Goal: Transaction & Acquisition: Purchase product/service

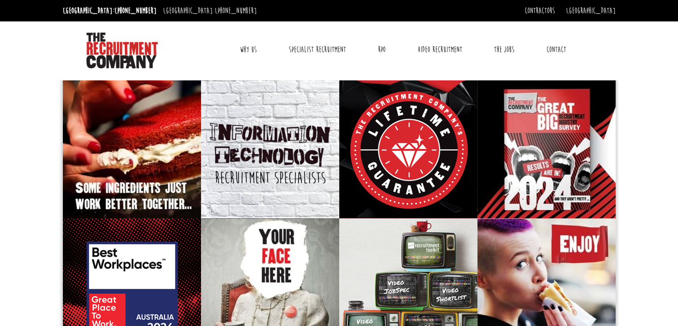
click at [505, 47] on link "The Jobs" at bounding box center [504, 49] width 34 height 22
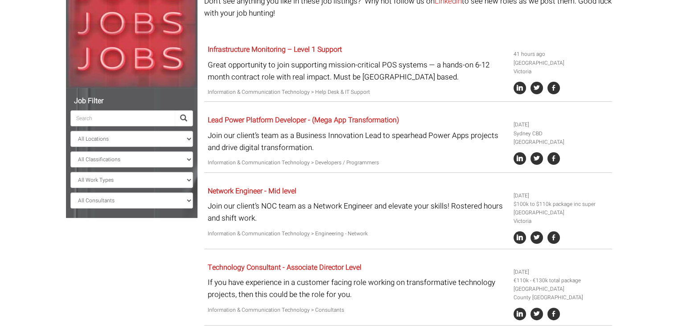
scroll to position [143, 0]
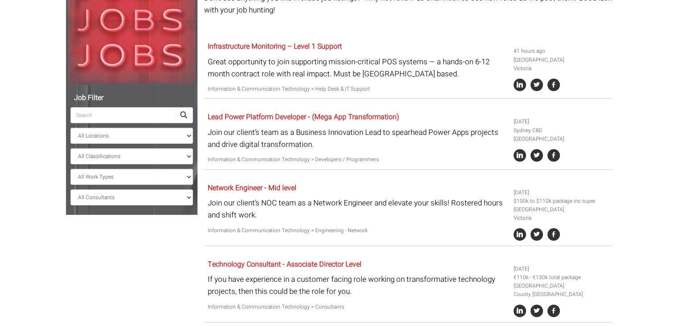
click at [119, 113] on input "search" at bounding box center [122, 115] width 104 height 16
click at [119, 137] on select "All Locations [GEOGRAPHIC_DATA] [GEOGRAPHIC_DATA] [GEOGRAPHIC_DATA] [GEOGRAPHIC…" at bounding box center [131, 136] width 123 height 16
select select "[GEOGRAPHIC_DATA]"
click at [70, 128] on select "All Locations [GEOGRAPHIC_DATA] [GEOGRAPHIC_DATA] [GEOGRAPHIC_DATA] [GEOGRAPHIC…" at bounding box center [131, 136] width 123 height 16
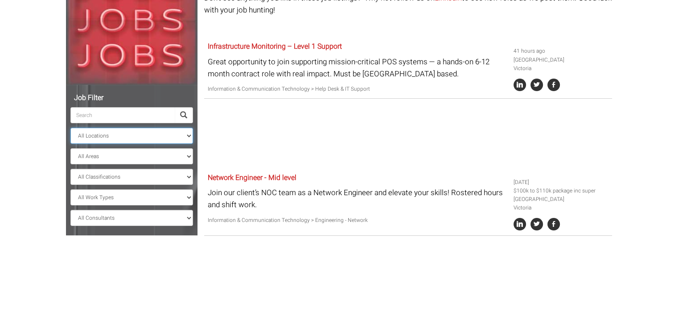
scroll to position [118, 0]
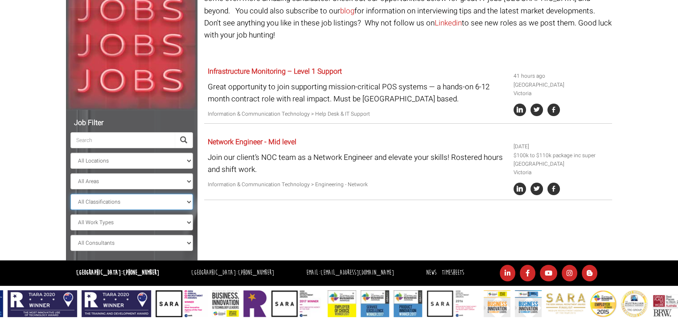
click at [87, 205] on select "All Classifications Banking & Financial Services Information & Communication Te…" at bounding box center [131, 202] width 123 height 16
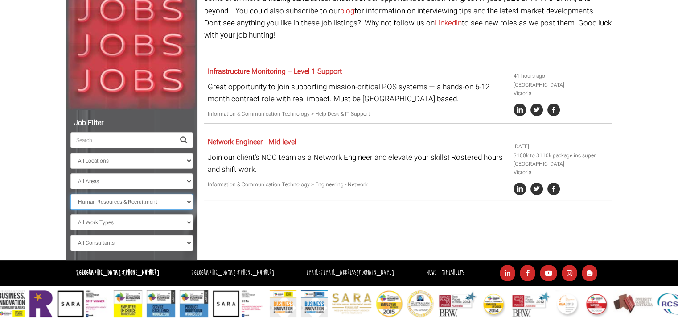
click at [70, 194] on select "All Classifications Banking & Financial Services Information & Communication Te…" at bounding box center [131, 202] width 123 height 16
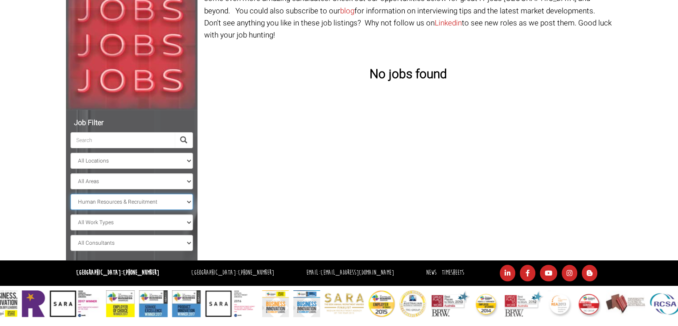
click at [125, 202] on select "All Classifications Banking & Financial Services Information & Communication Te…" at bounding box center [131, 202] width 123 height 16
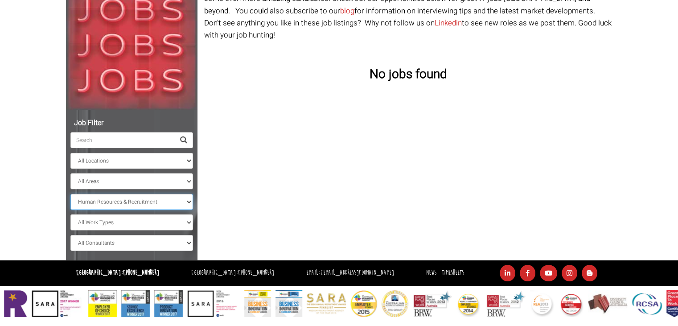
select select "Information & Communication Technology"
click at [70, 194] on select "All Classifications Banking & Financial Services Information & Communication Te…" at bounding box center [131, 202] width 123 height 16
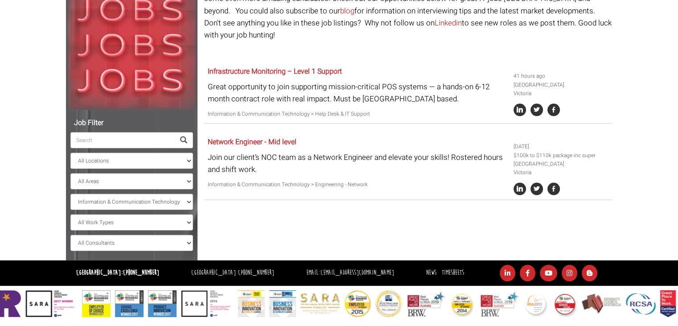
click at [282, 201] on div "Job Filter All Locations [GEOGRAPHIC_DATA] [GEOGRAPHIC_DATA] [GEOGRAPHIC_DATA] …" at bounding box center [339, 114] width 560 height 292
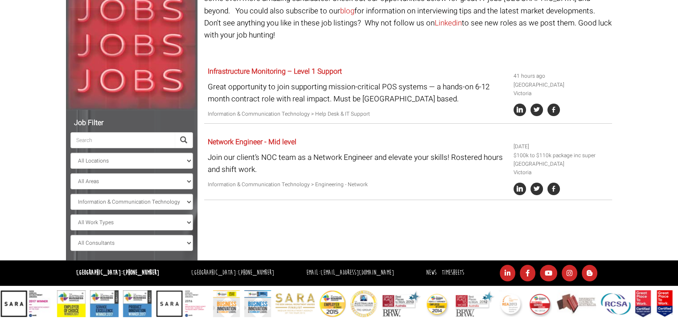
click at [371, 184] on div "Network Engineer - Mid level Join our client’s NOC team as a Network Engineer a…" at bounding box center [408, 166] width 408 height 66
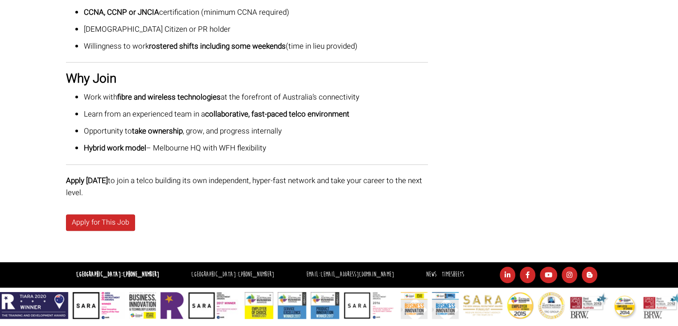
scroll to position [569, 0]
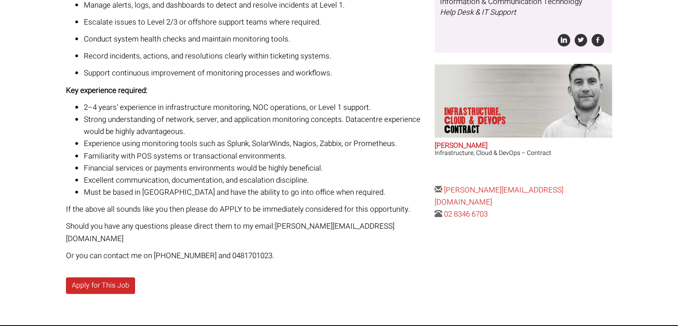
scroll to position [369, 0]
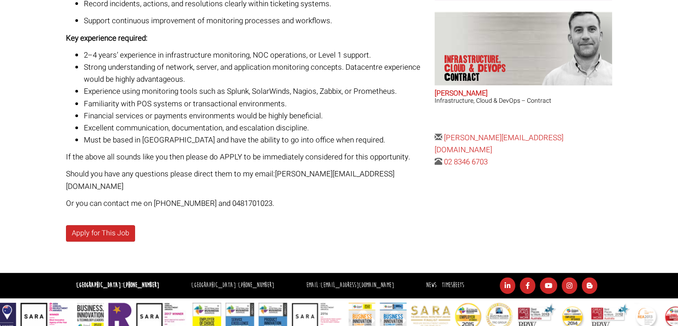
click at [139, 164] on div "We’re looking for two experienced Infrastructure Monitoring / Level 1 Support c…" at bounding box center [247, 13] width 362 height 391
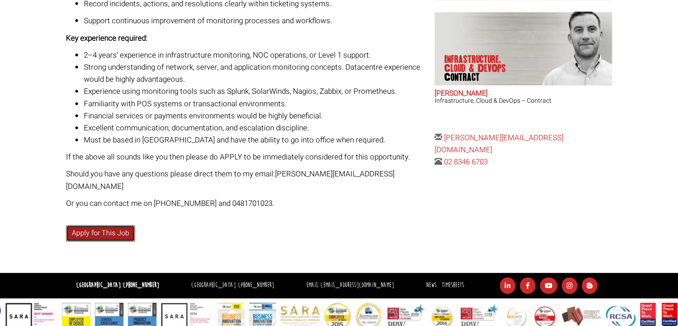
click at [107, 225] on link "Apply for This Job" at bounding box center [100, 233] width 69 height 17
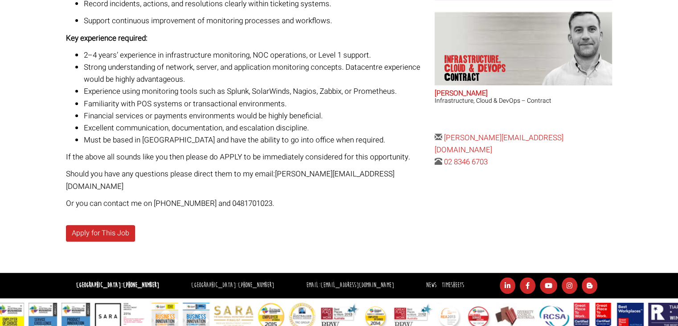
click at [235, 117] on li "Financial services or payments environments would be highly beneficial." at bounding box center [256, 116] width 344 height 12
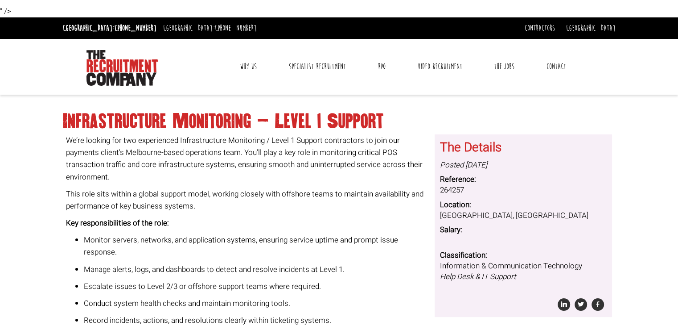
scroll to position [0, 0]
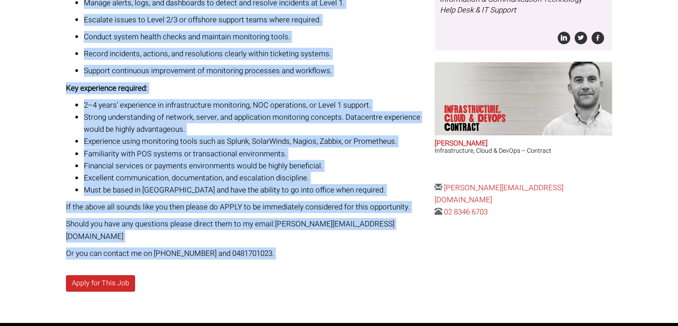
scroll to position [321, 0]
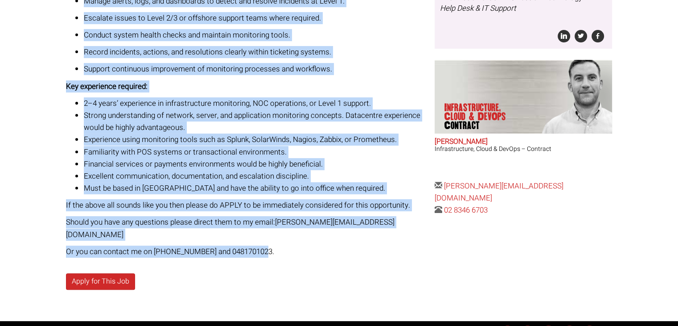
drag, startPoint x: 49, startPoint y: 177, endPoint x: 260, endPoint y: 244, distance: 221.7
click at [260, 244] on body "We’re looking for two experienced Infrastructure Monitoring / Level 1 Support c…" at bounding box center [339, 28] width 678 height 698
copy div "Infrastructure Monitoring – Level 1 Support We’re looking for two experienced I…"
click at [399, 156] on li "Familiarity with POS systems or transactional environments." at bounding box center [256, 152] width 344 height 12
